Goal: Task Accomplishment & Management: Complete application form

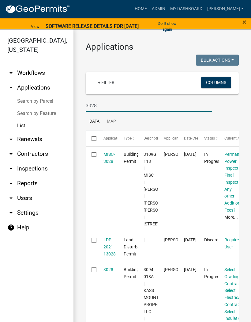
type input "3028"
click at [111, 160] on link "MISC-3028" at bounding box center [109, 158] width 11 height 12
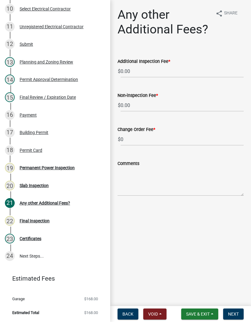
scroll to position [265, 0]
click at [46, 216] on div "22 Final Inspection" at bounding box center [53, 221] width 96 height 10
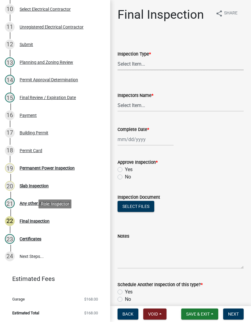
click at [164, 62] on select "Select Item... Final" at bounding box center [181, 64] width 126 height 13
select select "895eead6-d784-4fdc-a4a3-66a9075c153d"
click at [147, 106] on select "Select Item... [PERSON_NAME] ([PERSON_NAME]) [PERSON_NAME] ([PERSON_NAME]) Engi…" at bounding box center [181, 105] width 126 height 13
select select "8dfc8809-68b2-4bc3-a0d1-6f7e000e7487"
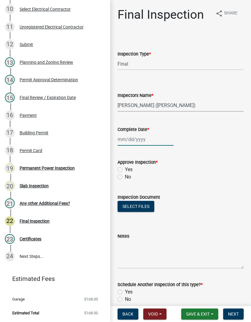
click at [144, 134] on div at bounding box center [146, 139] width 56 height 13
select select "9"
select select "2025"
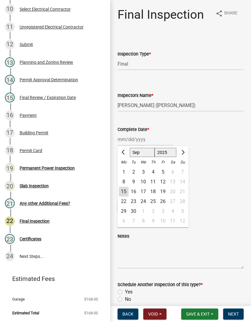
click at [126, 191] on div "15" at bounding box center [124, 192] width 10 height 10
type input "[DATE]"
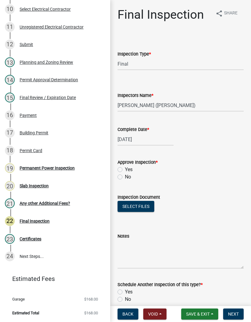
click at [125, 173] on label "Yes" at bounding box center [129, 169] width 8 height 7
click at [125, 170] on input "Yes" at bounding box center [127, 168] width 4 height 4
radio input "true"
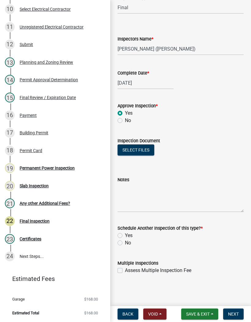
scroll to position [56, 0]
click at [125, 241] on label "No" at bounding box center [128, 242] width 6 height 7
click at [125, 241] on input "No" at bounding box center [127, 241] width 4 height 4
radio input "true"
click at [238, 311] on button "Next" at bounding box center [233, 313] width 21 height 11
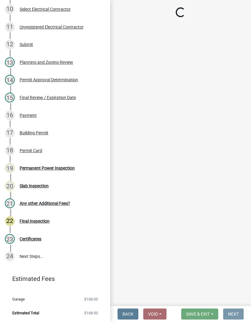
scroll to position [0, 0]
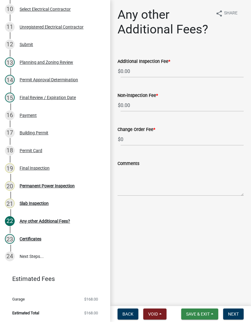
click at [201, 317] on button "Save & Exit" at bounding box center [199, 313] width 37 height 11
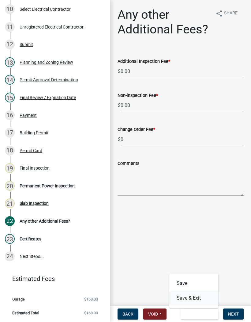
click at [203, 296] on button "Save & Exit" at bounding box center [194, 298] width 49 height 15
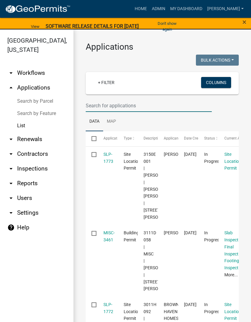
click at [136, 106] on input "text" at bounding box center [149, 105] width 126 height 13
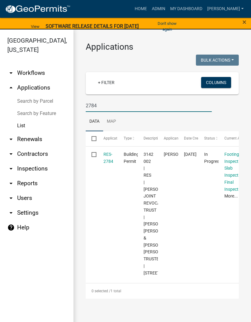
type input "2784"
click at [108, 155] on link "RES-2784" at bounding box center [109, 158] width 10 height 12
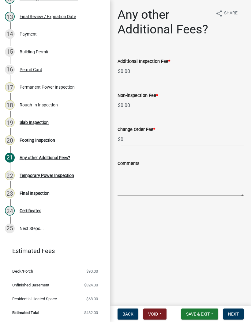
scroll to position [310, 0]
click at [42, 192] on div "Final Inspection" at bounding box center [35, 193] width 30 height 4
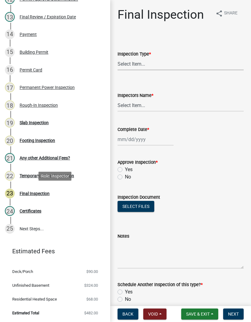
click at [151, 64] on select "Select Item... Final" at bounding box center [181, 64] width 126 height 13
select select "895eead6-d784-4fdc-a4a3-66a9075c153d"
click at [134, 103] on select "Select Item... [PERSON_NAME] ([PERSON_NAME]) [PERSON_NAME] ([PERSON_NAME]) Engi…" at bounding box center [181, 105] width 126 height 13
click at [145, 102] on select "Select Item... [PERSON_NAME] ([PERSON_NAME]) [PERSON_NAME] ([PERSON_NAME]) Engi…" at bounding box center [181, 105] width 126 height 13
select select "8dfc8809-68b2-4bc3-a0d1-6f7e000e7487"
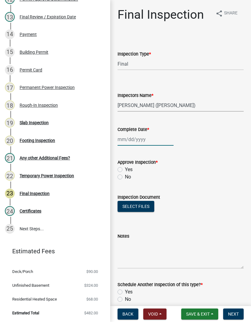
click at [129, 136] on div at bounding box center [146, 139] width 56 height 13
select select "9"
select select "2025"
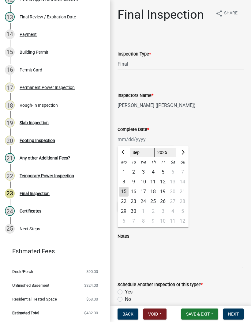
click at [125, 189] on div "15" at bounding box center [124, 192] width 10 height 10
type input "[DATE]"
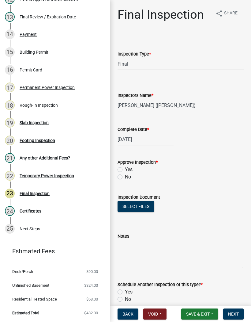
click at [125, 168] on label "Yes" at bounding box center [129, 169] width 8 height 7
click at [125, 168] on input "Yes" at bounding box center [127, 168] width 4 height 4
radio input "true"
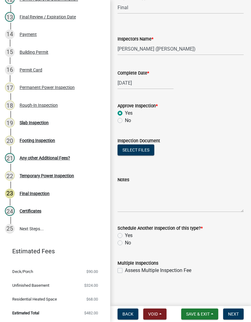
scroll to position [56, 0]
click at [125, 244] on label "No" at bounding box center [128, 242] width 6 height 7
click at [125, 243] on input "No" at bounding box center [127, 241] width 4 height 4
radio input "true"
click at [232, 315] on span "Next" at bounding box center [233, 313] width 11 height 5
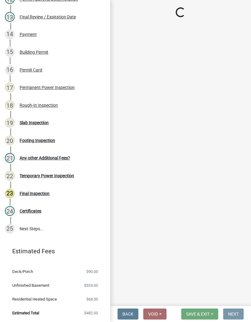
scroll to position [0, 0]
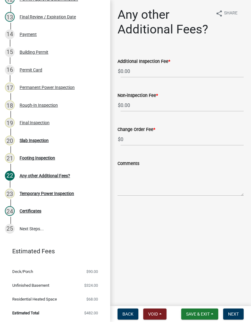
click at [200, 316] on span "Save & Exit" at bounding box center [198, 313] width 24 height 5
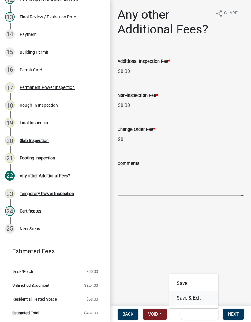
click at [197, 296] on button "Save & Exit" at bounding box center [194, 298] width 49 height 15
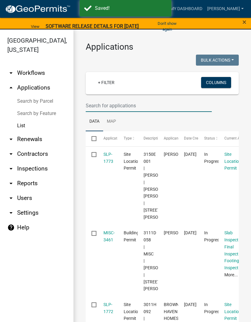
click at [97, 105] on input "text" at bounding box center [149, 105] width 126 height 13
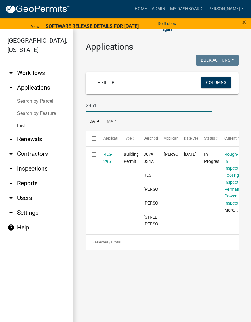
type input "2951"
click at [110, 159] on link "RES-2951" at bounding box center [109, 158] width 10 height 12
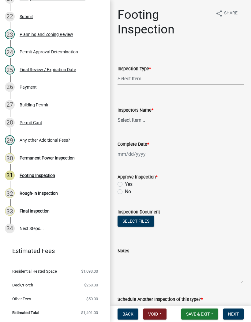
scroll to position [469, 0]
click at [46, 192] on div "Rough-In Inspection" at bounding box center [39, 193] width 38 height 4
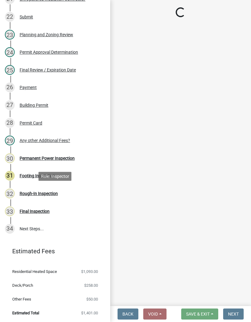
select select "c2274688-245b-4474-aeed-1009256ef604"
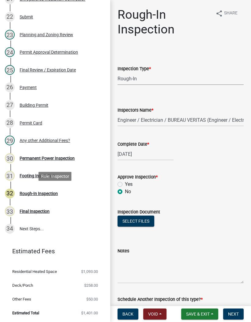
click at [143, 79] on select "Select Item... Rough-In" at bounding box center [181, 78] width 126 height 13
click at [145, 116] on select "Select Item... [PERSON_NAME] ([PERSON_NAME]) [PERSON_NAME] ([PERSON_NAME]) Engi…" at bounding box center [181, 120] width 126 height 13
select select "8dfc8809-68b2-4bc3-a0d1-6f7e000e7487"
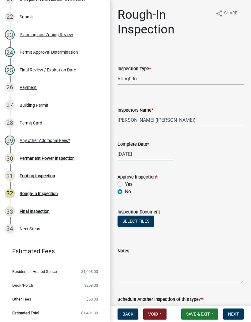
click at [140, 152] on div "[DATE]" at bounding box center [146, 154] width 56 height 13
select select "7"
select select "2025"
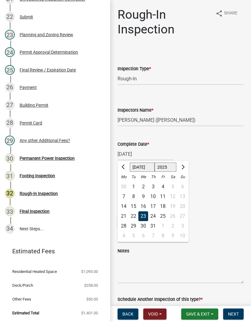
click at [184, 166] on button "Next month" at bounding box center [182, 167] width 7 height 10
select select "8"
click at [146, 204] on div "13" at bounding box center [144, 206] width 10 height 10
type input "[DATE]"
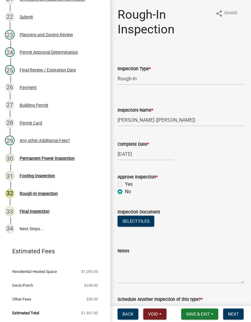
click at [123, 180] on div "Approve Inspection *" at bounding box center [181, 176] width 126 height 7
click at [125, 184] on label "Yes" at bounding box center [129, 184] width 8 height 7
click at [125, 184] on input "Yes" at bounding box center [127, 183] width 4 height 4
radio input "true"
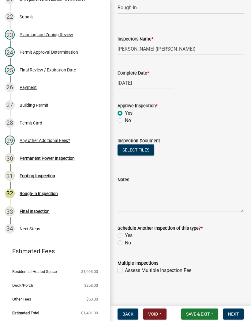
scroll to position [71, 0]
click at [125, 243] on label "No" at bounding box center [128, 242] width 6 height 7
click at [125, 243] on input "No" at bounding box center [127, 241] width 4 height 4
radio input "true"
click at [236, 311] on button "Next" at bounding box center [233, 313] width 21 height 11
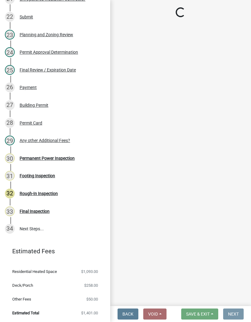
scroll to position [0, 0]
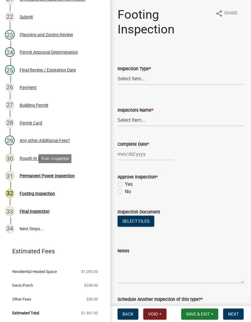
click at [56, 175] on div "Permanent Power Inspection" at bounding box center [47, 176] width 55 height 4
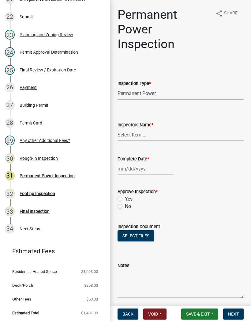
select select "5c85f858-e2c6-4c2c-a92e-43b107da9ba1"
click at [146, 135] on select "Select Item... [PERSON_NAME] ([PERSON_NAME]) [PERSON_NAME] ([PERSON_NAME]) Engi…" at bounding box center [181, 134] width 126 height 13
click at [157, 132] on select "Select Item... [PERSON_NAME] ([PERSON_NAME]) [PERSON_NAME] ([PERSON_NAME]) Engi…" at bounding box center [181, 134] width 126 height 13
select select "8dfc8809-68b2-4bc3-a0d1-6f7e000e7487"
click at [139, 170] on div at bounding box center [146, 168] width 56 height 13
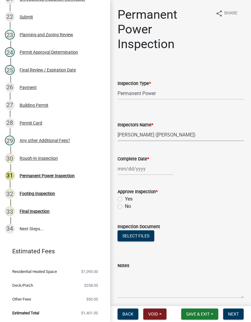
select select "9"
select select "2025"
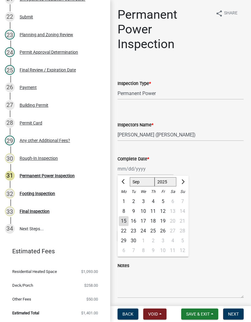
click at [128, 221] on div "15" at bounding box center [124, 221] width 10 height 10
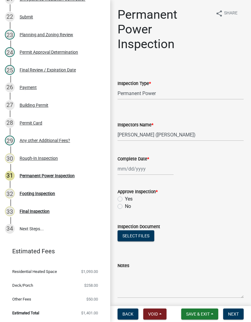
type input "[DATE]"
click at [125, 198] on label "Yes" at bounding box center [129, 198] width 8 height 7
click at [125, 198] on input "Yes" at bounding box center [127, 197] width 4 height 4
radio input "true"
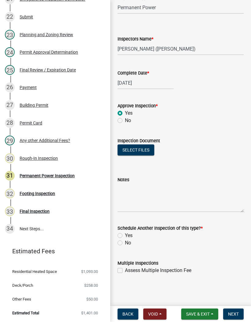
scroll to position [86, 0]
click at [125, 243] on label "No" at bounding box center [128, 242] width 6 height 7
click at [125, 243] on input "No" at bounding box center [127, 241] width 4 height 4
radio input "true"
click at [236, 317] on button "Next" at bounding box center [233, 313] width 21 height 11
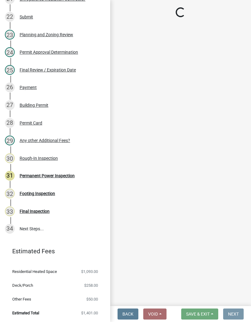
scroll to position [0, 0]
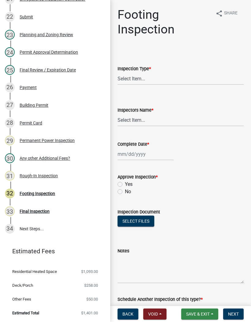
click at [202, 311] on span "Save & Exit" at bounding box center [198, 313] width 24 height 5
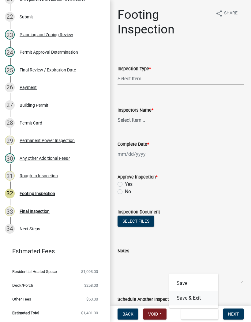
click at [199, 296] on button "Save & Exit" at bounding box center [194, 298] width 49 height 15
